Goal: Contribute content: Add original content to the website for others to see

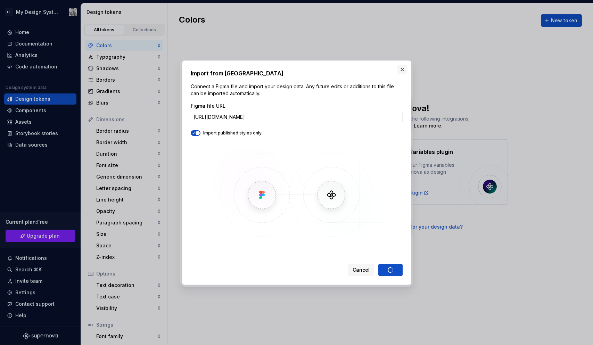
click at [405, 69] on button "button" at bounding box center [402, 70] width 10 height 10
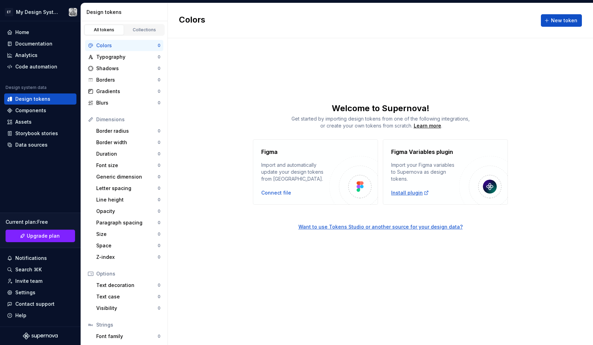
click at [409, 192] on div "Install plugin" at bounding box center [410, 192] width 38 height 7
click at [239, 101] on div "Colors New token Welcome to Supernova! Get started by importing design tokens f…" at bounding box center [380, 174] width 425 height 342
click at [413, 197] on div "Figma Variables plugin Import your Figma variables to Supernova as design token…" at bounding box center [445, 171] width 125 height 65
click at [414, 194] on div "Install plugin" at bounding box center [410, 192] width 38 height 7
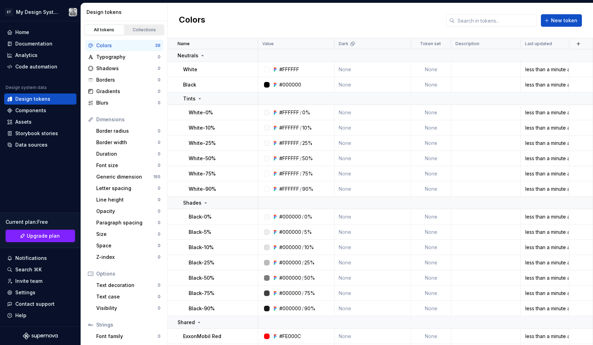
click at [139, 30] on div "Collections" at bounding box center [144, 30] width 35 height 6
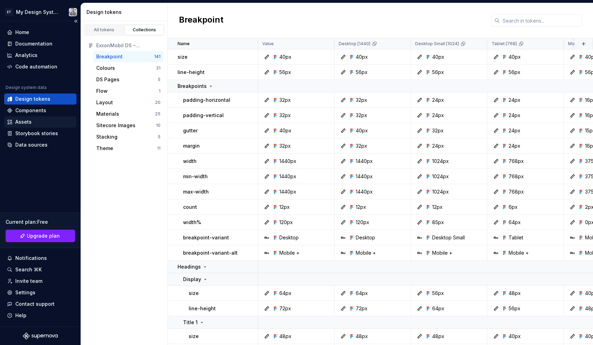
click at [36, 122] on div "Assets" at bounding box center [40, 121] width 67 height 7
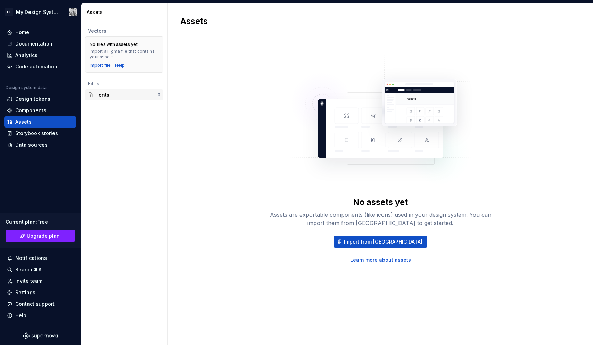
click at [103, 93] on div "Fonts" at bounding box center [126, 94] width 61 height 7
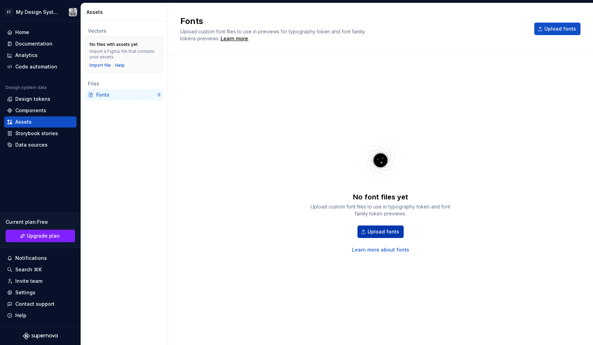
click at [385, 229] on span "Upload fonts" at bounding box center [384, 231] width 32 height 7
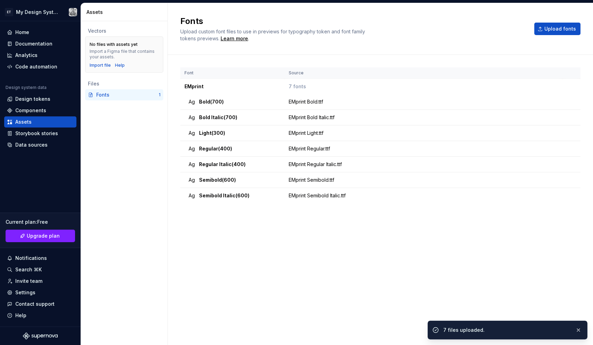
drag, startPoint x: 135, startPoint y: 150, endPoint x: 124, endPoint y: 157, distance: 12.7
click at [135, 150] on div "Vectors No files with assets yet Import a Figma file that contains your assets.…" at bounding box center [124, 183] width 87 height 324
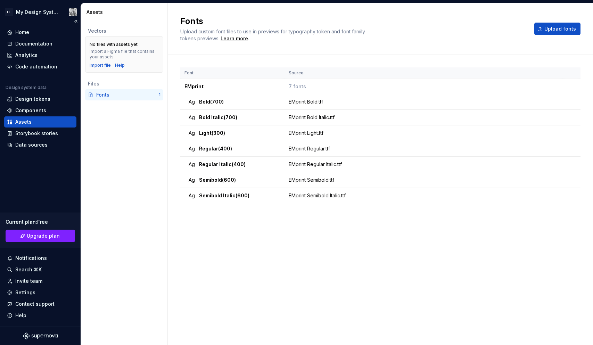
click at [44, 123] on div "Assets" at bounding box center [40, 121] width 67 height 7
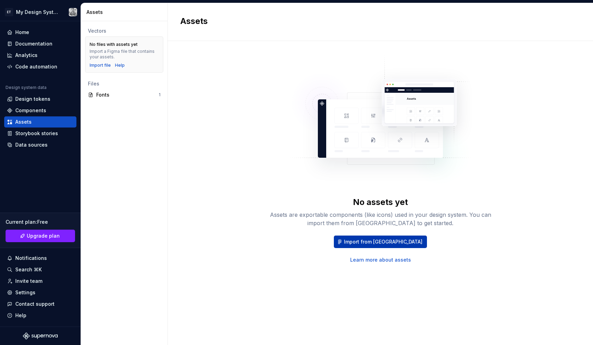
click at [393, 243] on span "Import from [GEOGRAPHIC_DATA]" at bounding box center [383, 241] width 79 height 7
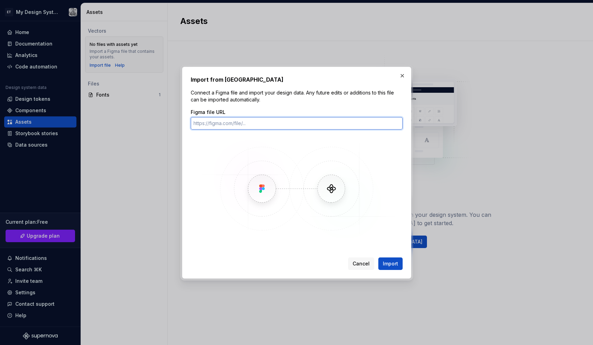
paste input "[URL][DOMAIN_NAME]"
type input "[URL][DOMAIN_NAME]"
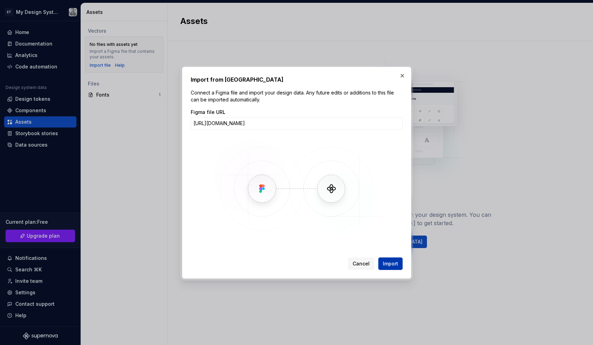
click at [385, 263] on span "Import" at bounding box center [390, 263] width 15 height 7
